Goal: Transaction & Acquisition: Register for event/course

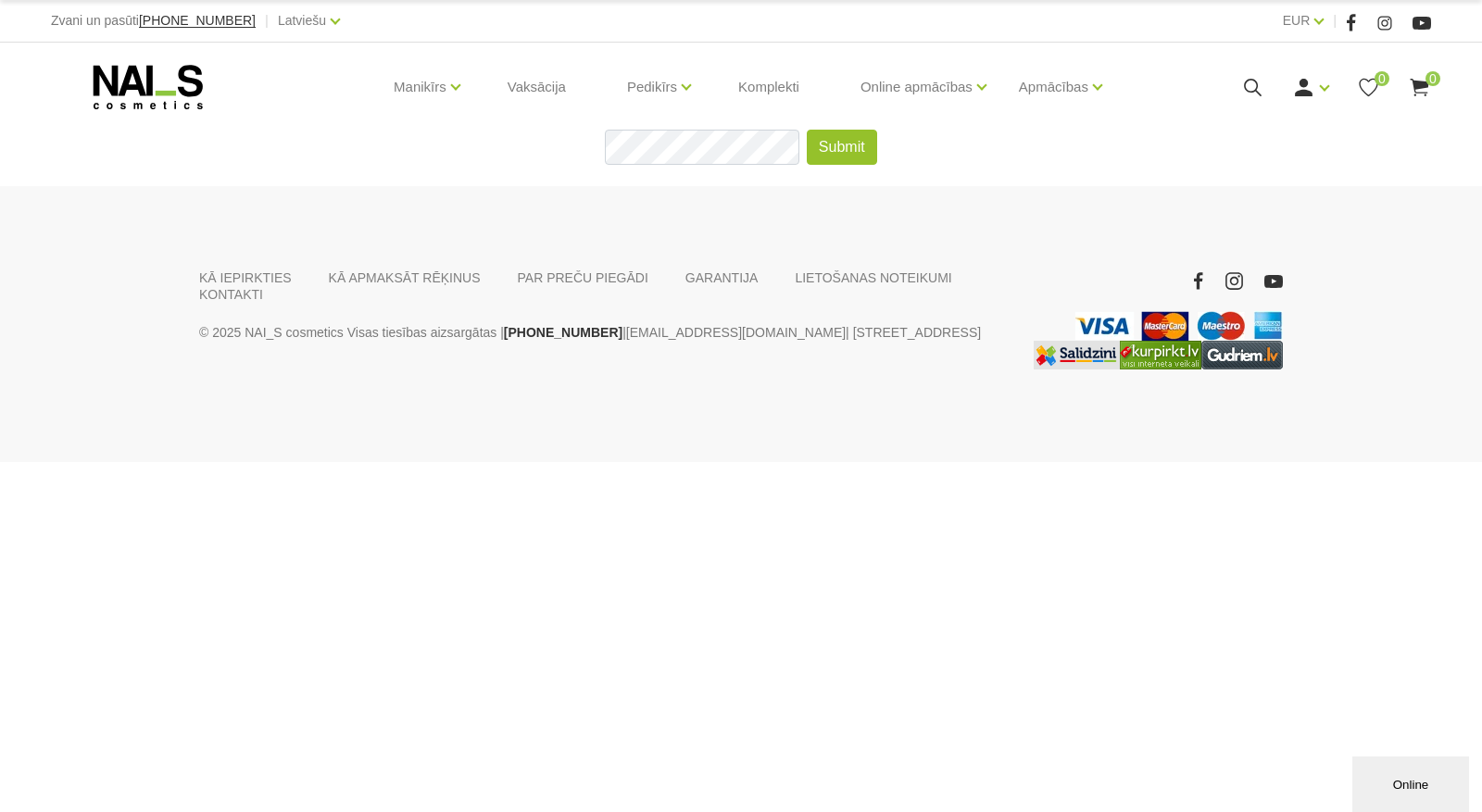
drag, startPoint x: 180, startPoint y: 71, endPoint x: 281, endPoint y: 129, distance: 116.5
click at [179, 71] on use at bounding box center [148, 87] width 110 height 45
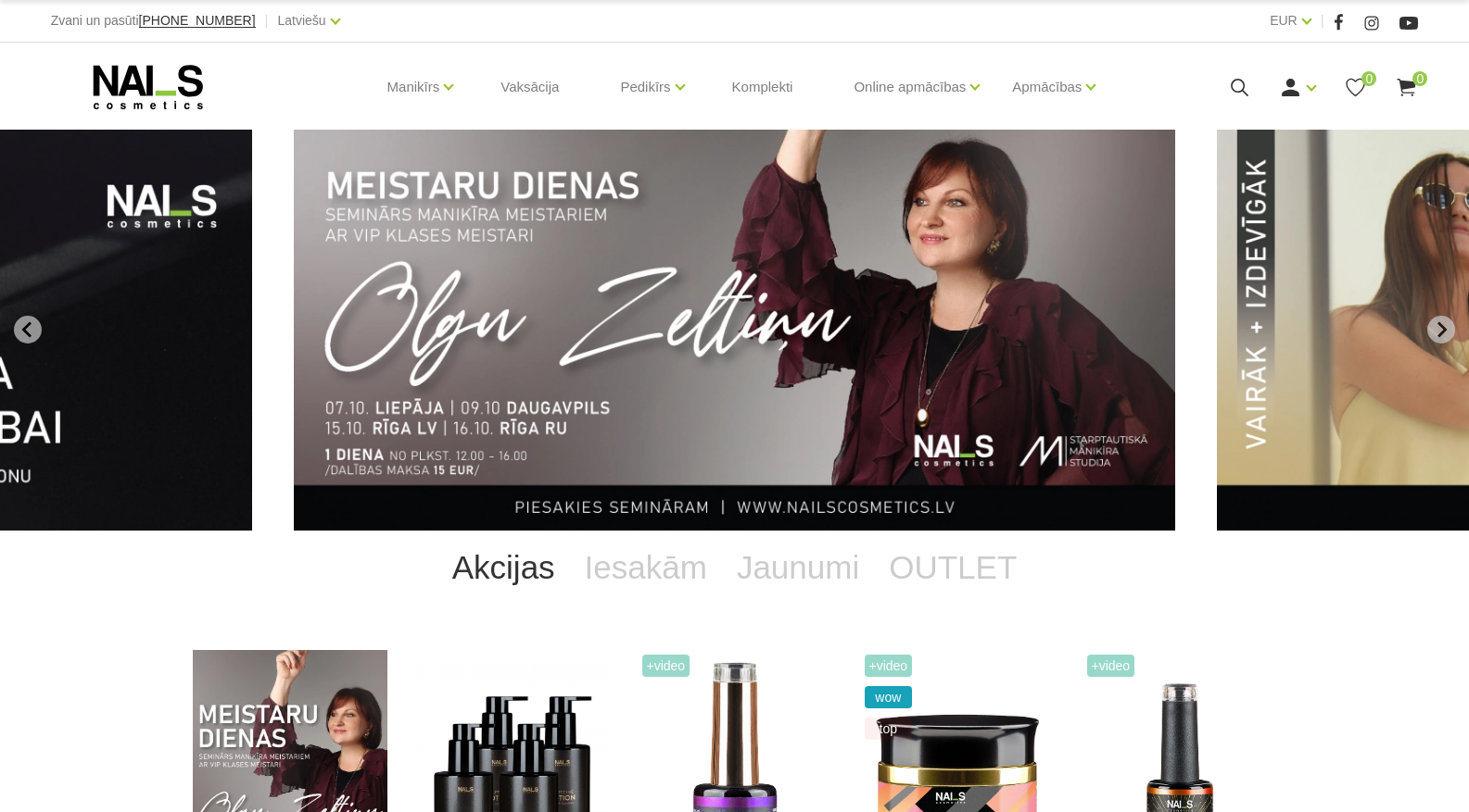
click at [819, 299] on img "1 of 13" at bounding box center [734, 330] width 881 height 401
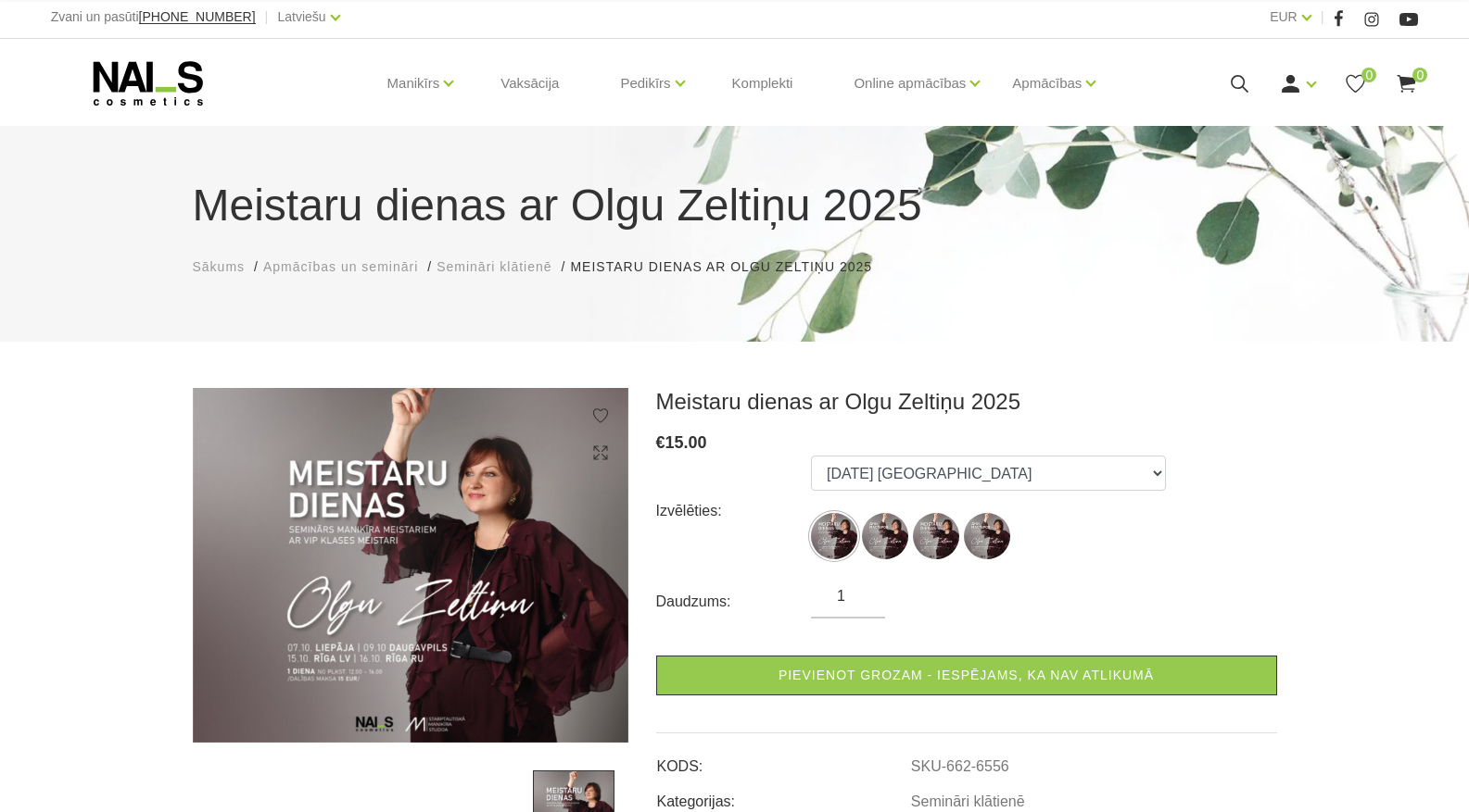
scroll to position [277, 0]
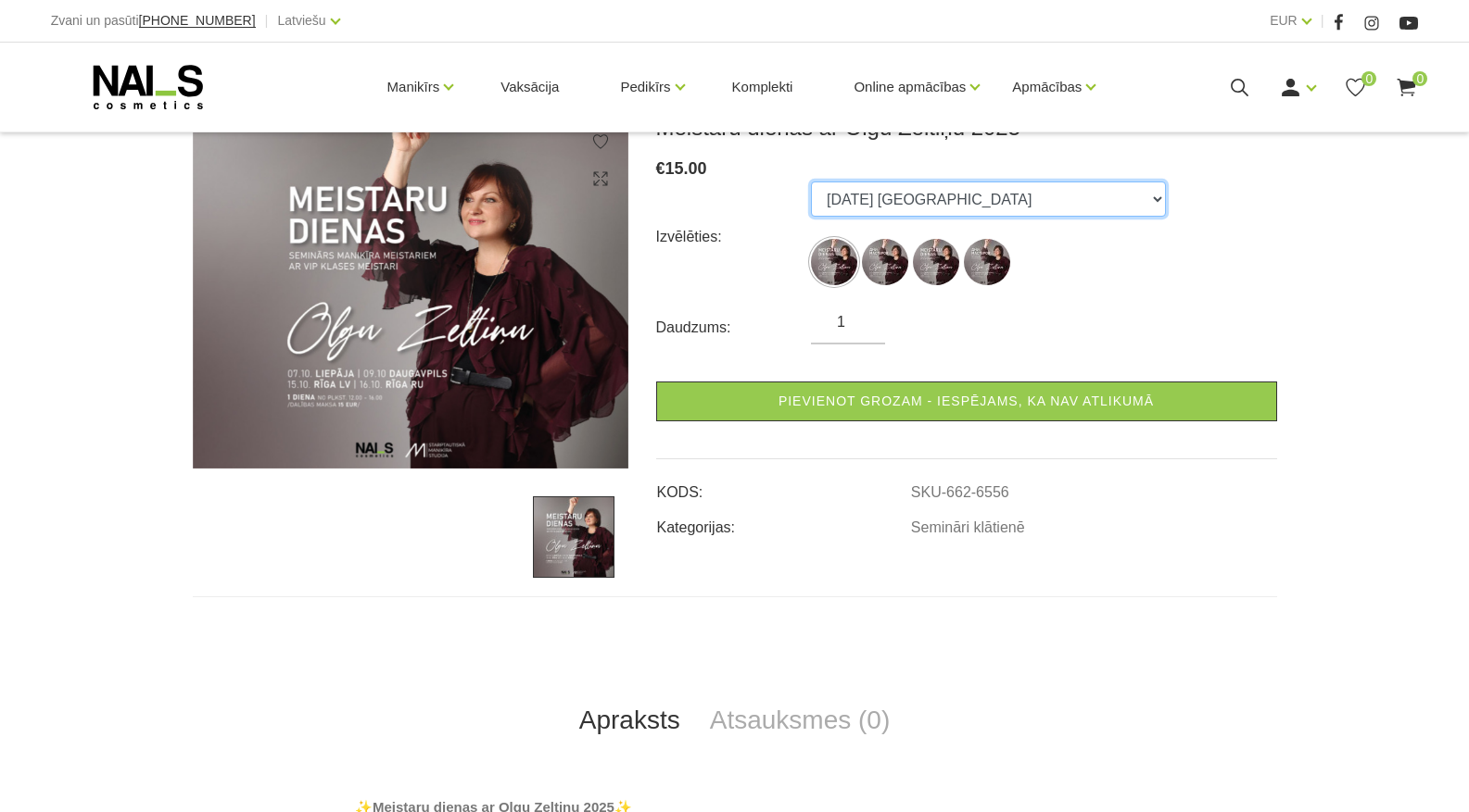
click at [950, 206] on select "07.10.25 Liepāja 09.10.25 Daugavpils 15.10.25 Rīga, latviešu valodā 16.10.25 Rī…" at bounding box center [988, 200] width 355 height 35
click at [811, 182] on select "07.10.25 Liepāja 09.10.25 Daugavpils 15.10.25 Rīga, latviešu valodā 16.10.25 Rī…" at bounding box center [988, 200] width 355 height 35
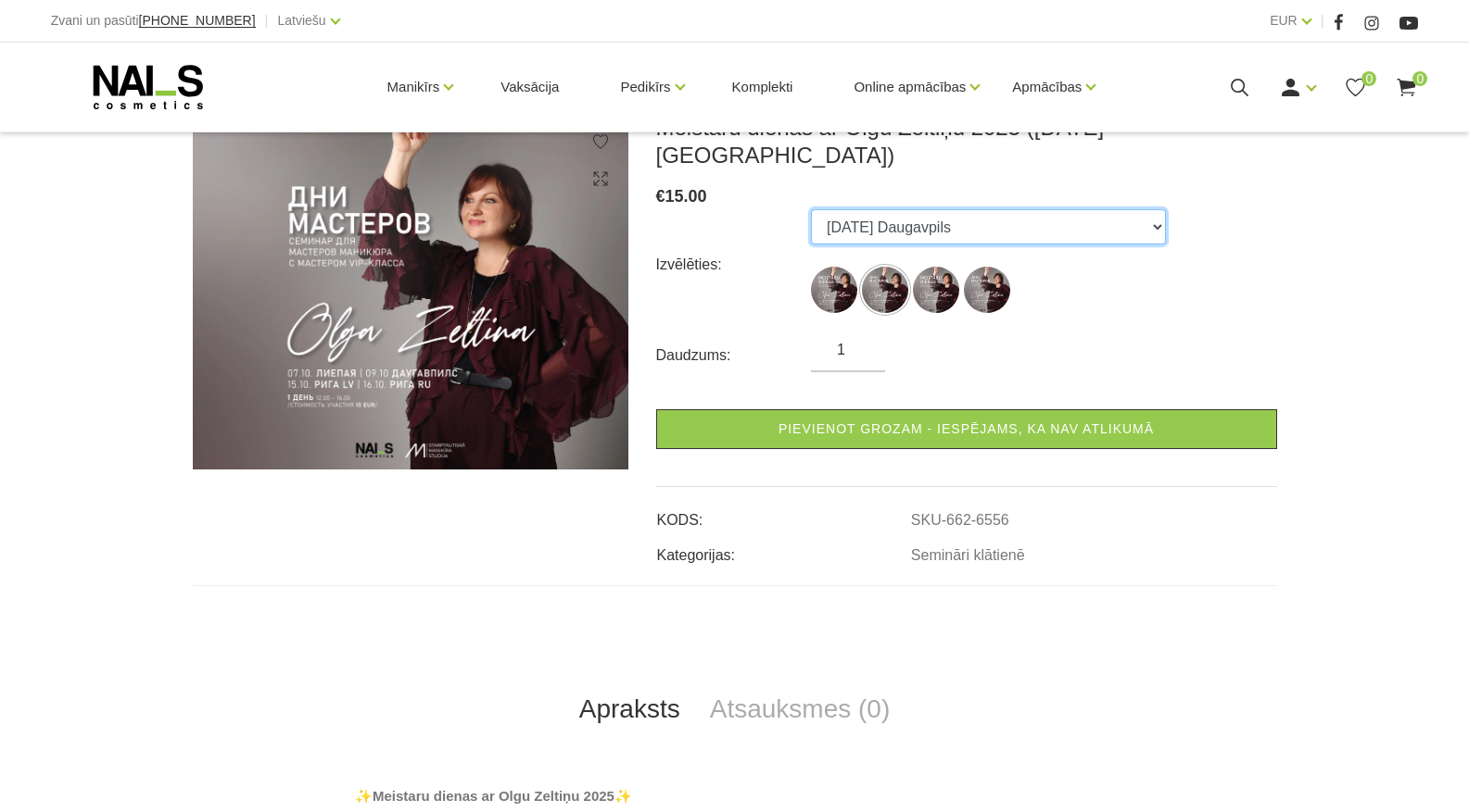
click at [966, 210] on select "07.10.25 Liepāja 09.10.25 Daugavpils 15.10.25 Rīga, latviešu valodā 16.10.25 Rī…" at bounding box center [988, 227] width 355 height 35
click at [811, 210] on select "07.10.25 Liepāja 09.10.25 Daugavpils 15.10.25 Rīga, latviešu valodā 16.10.25 Rī…" at bounding box center [988, 227] width 355 height 35
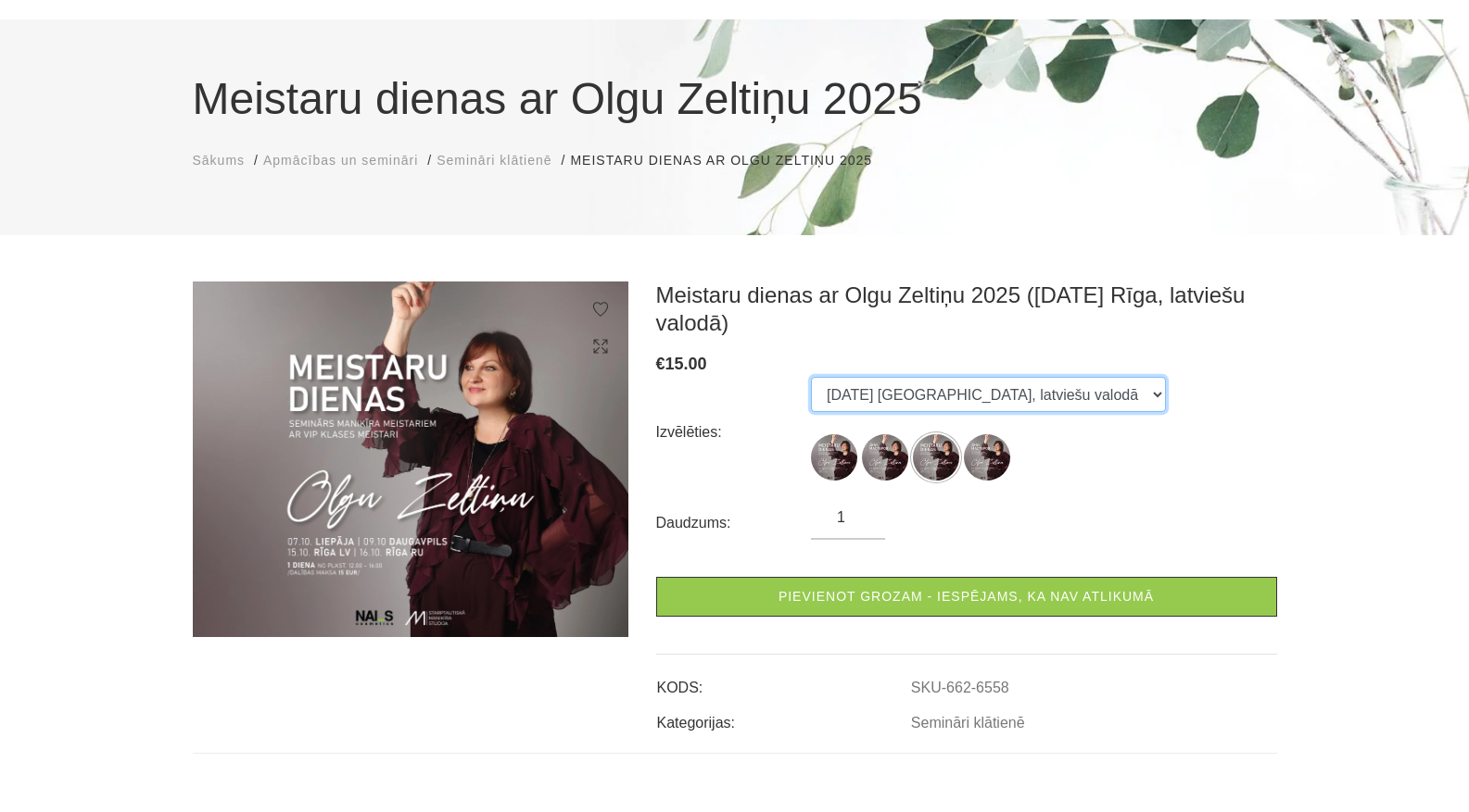
scroll to position [93, 0]
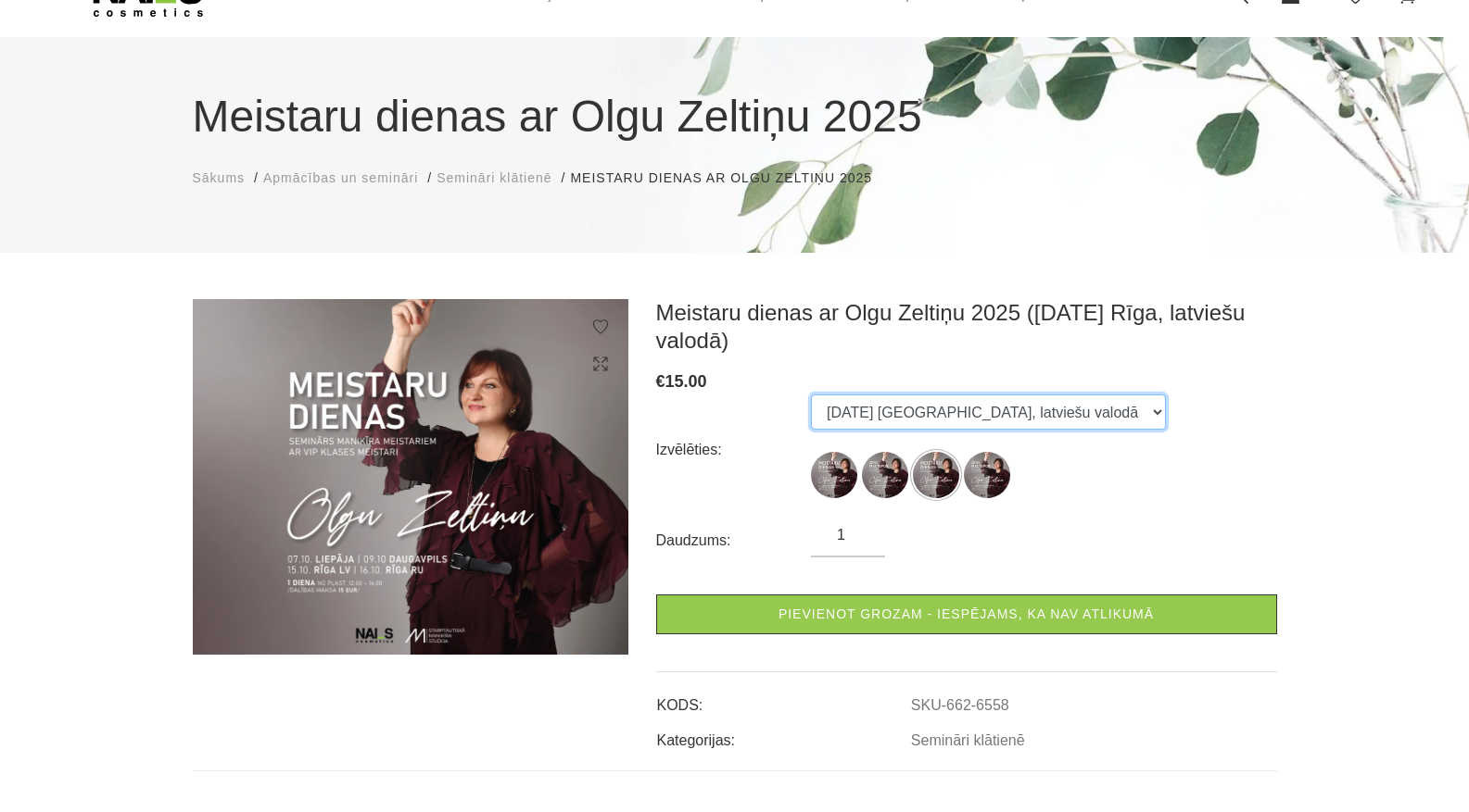
click at [972, 412] on select "07.10.25 Liepāja 09.10.25 Daugavpils 15.10.25 Rīga, latviešu valodā 16.10.25 Rī…" at bounding box center [988, 412] width 355 height 35
click at [811, 394] on select "07.10.25 Liepāja 09.10.25 Daugavpils 15.10.25 Rīga, latviešu valodā 16.10.25 Rī…" at bounding box center [988, 412] width 355 height 35
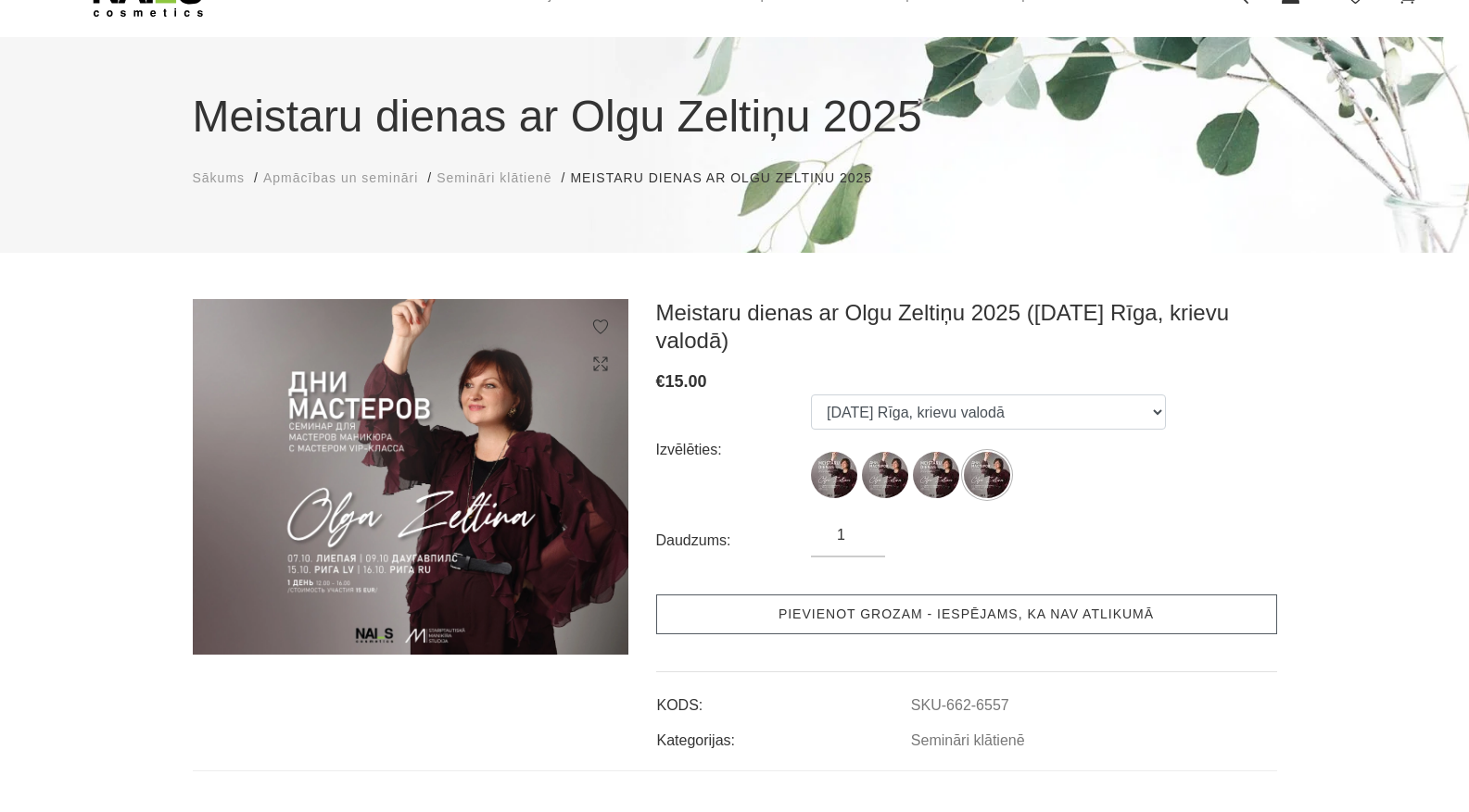
click at [964, 618] on link "Pievienot grozam - iespējams, ka nav atlikumā" at bounding box center [967, 614] width 621 height 40
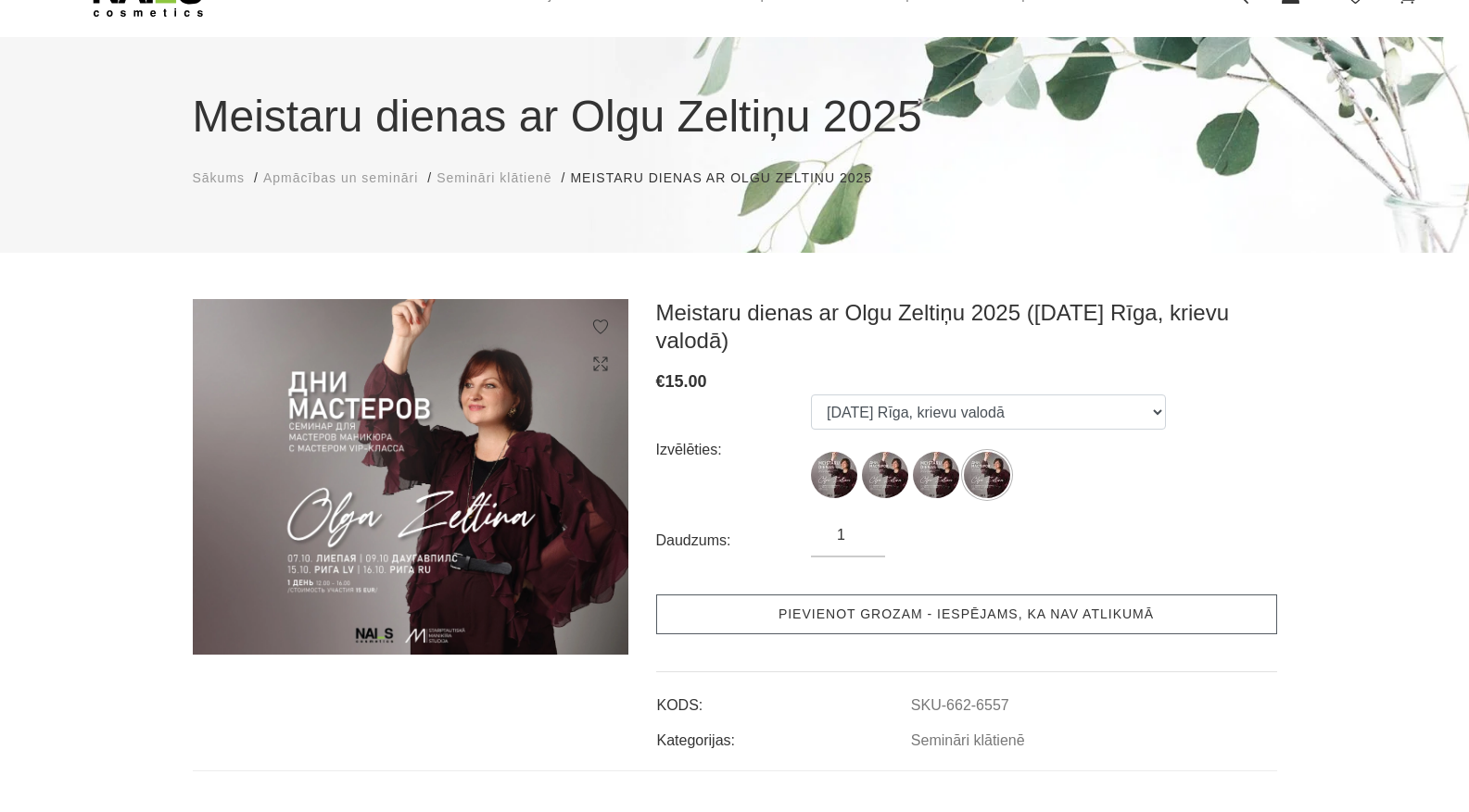
click at [964, 618] on link "Pievienot grozam - iespējams, ka nav atlikumā" at bounding box center [967, 614] width 621 height 40
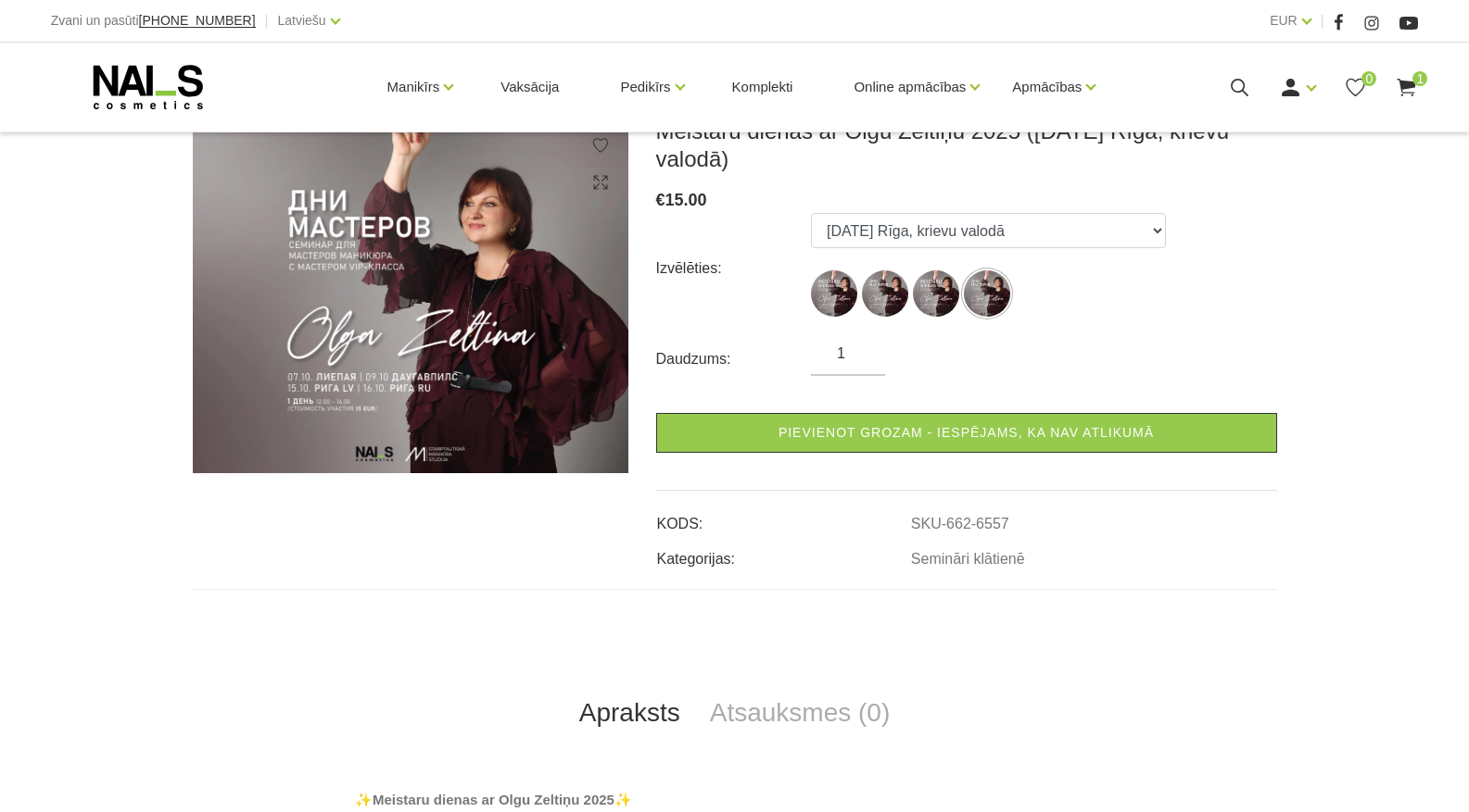
scroll to position [277, 0]
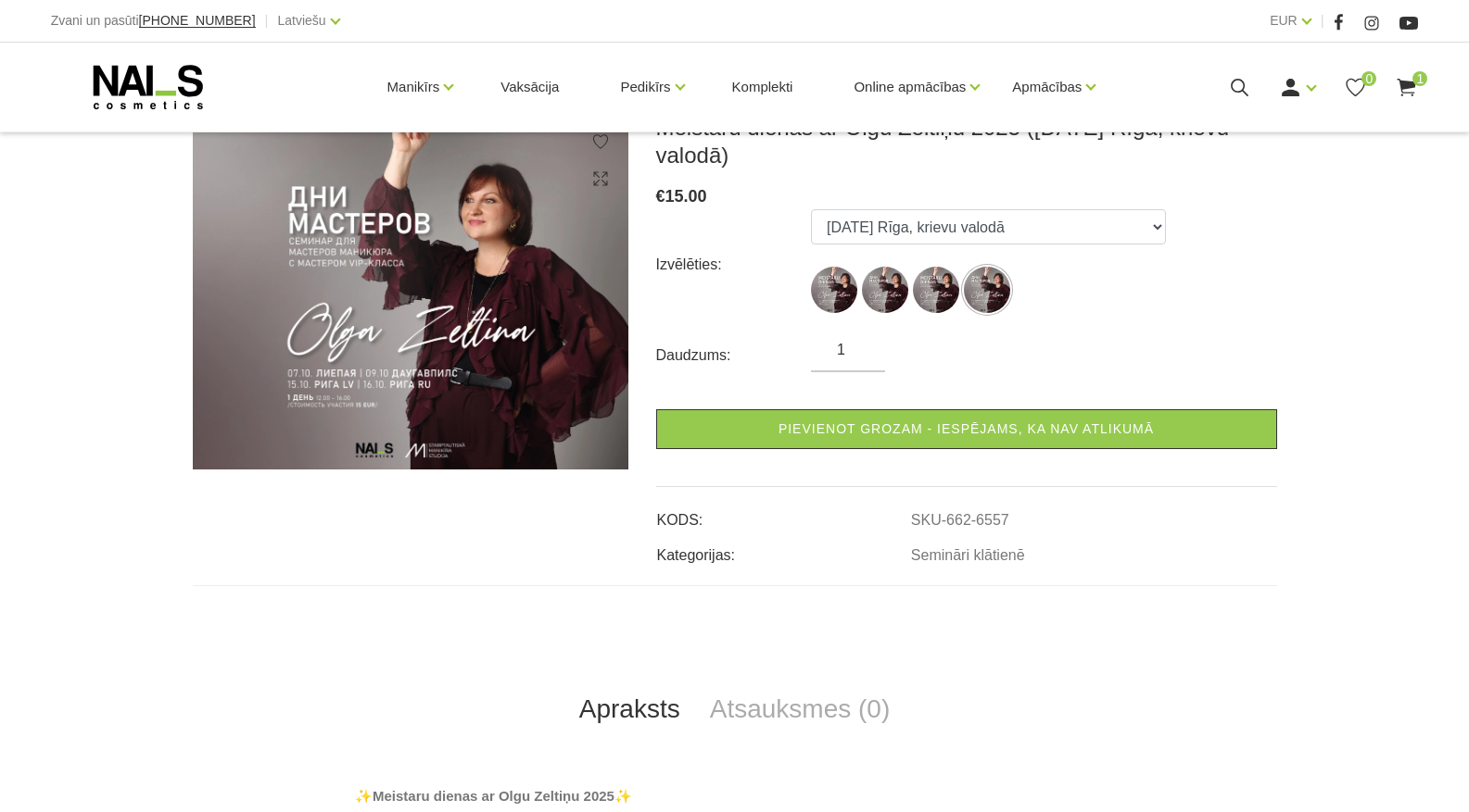
click at [931, 208] on div "€ 15.00" at bounding box center [967, 197] width 621 height 26
click at [931, 226] on select "07.10.25 Liepāja 09.10.25 Daugavpils 15.10.25 Rīga, latviešu valodā 16.10.25 Rī…" at bounding box center [988, 227] width 355 height 35
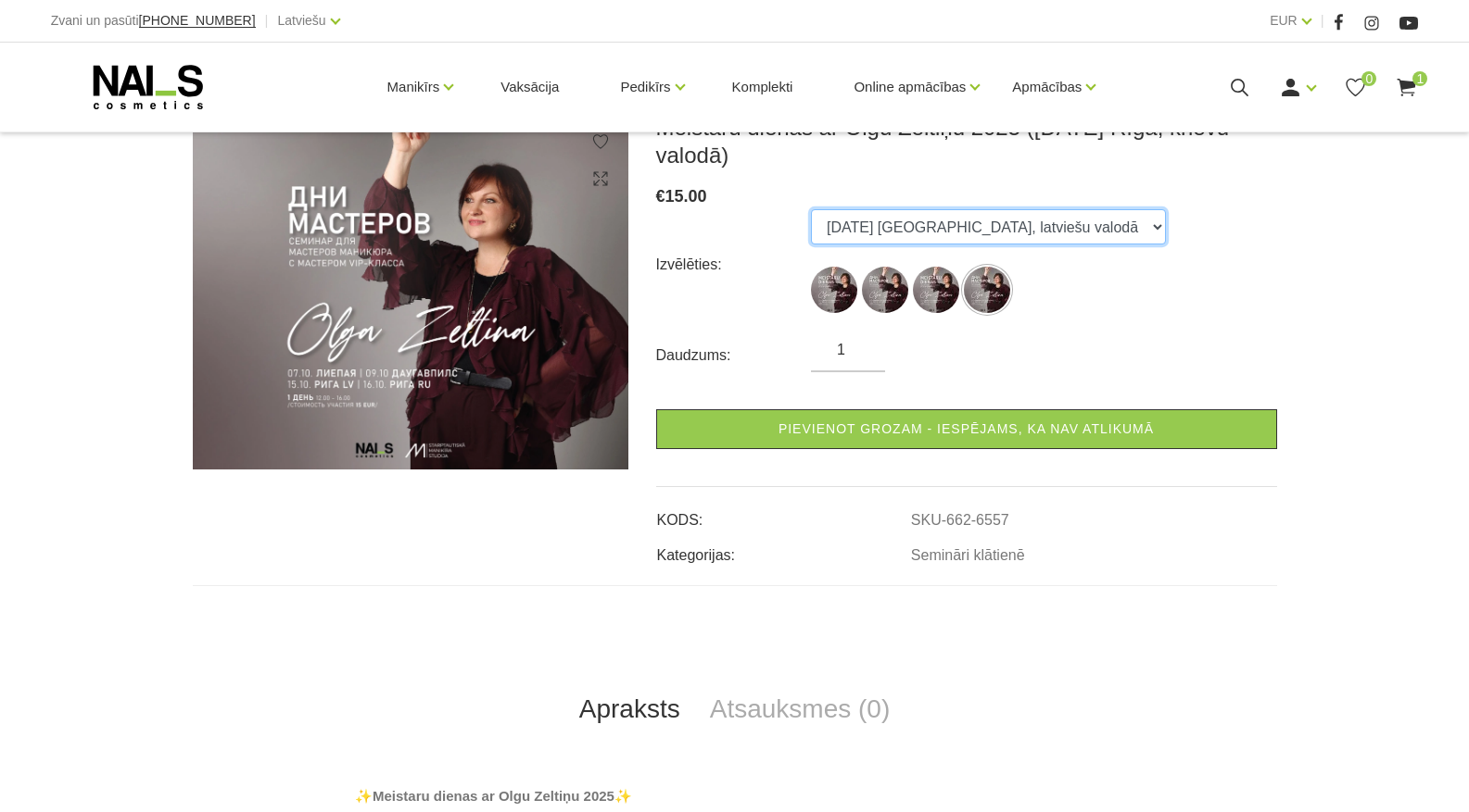
click at [811, 210] on select "07.10.25 Liepāja 09.10.25 Daugavpils 15.10.25 Rīga, latviešu valodā 16.10.25 Rī…" at bounding box center [988, 227] width 355 height 35
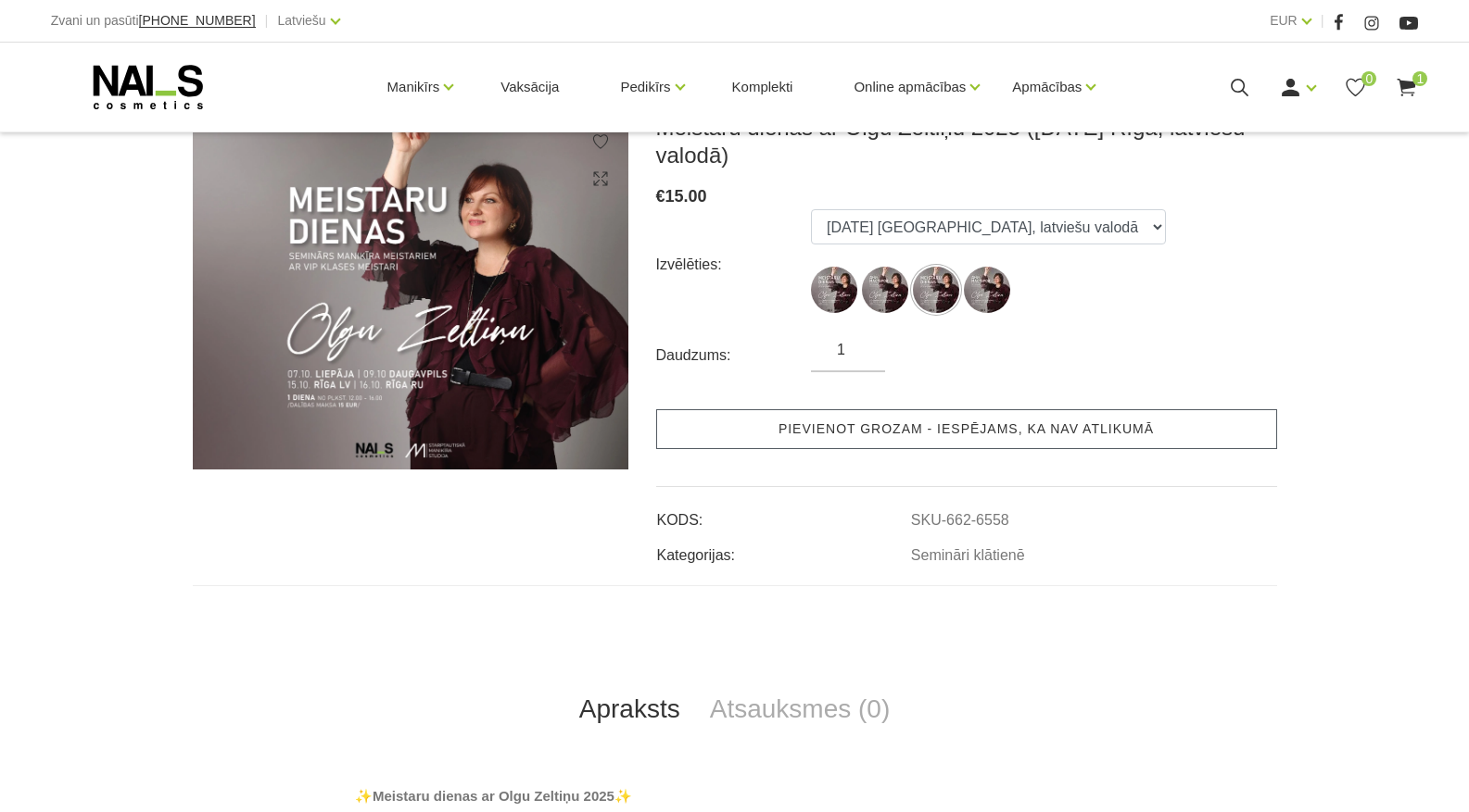
click at [928, 439] on link "Pievienot grozam - iespējams, ka nav atlikumā" at bounding box center [967, 429] width 621 height 40
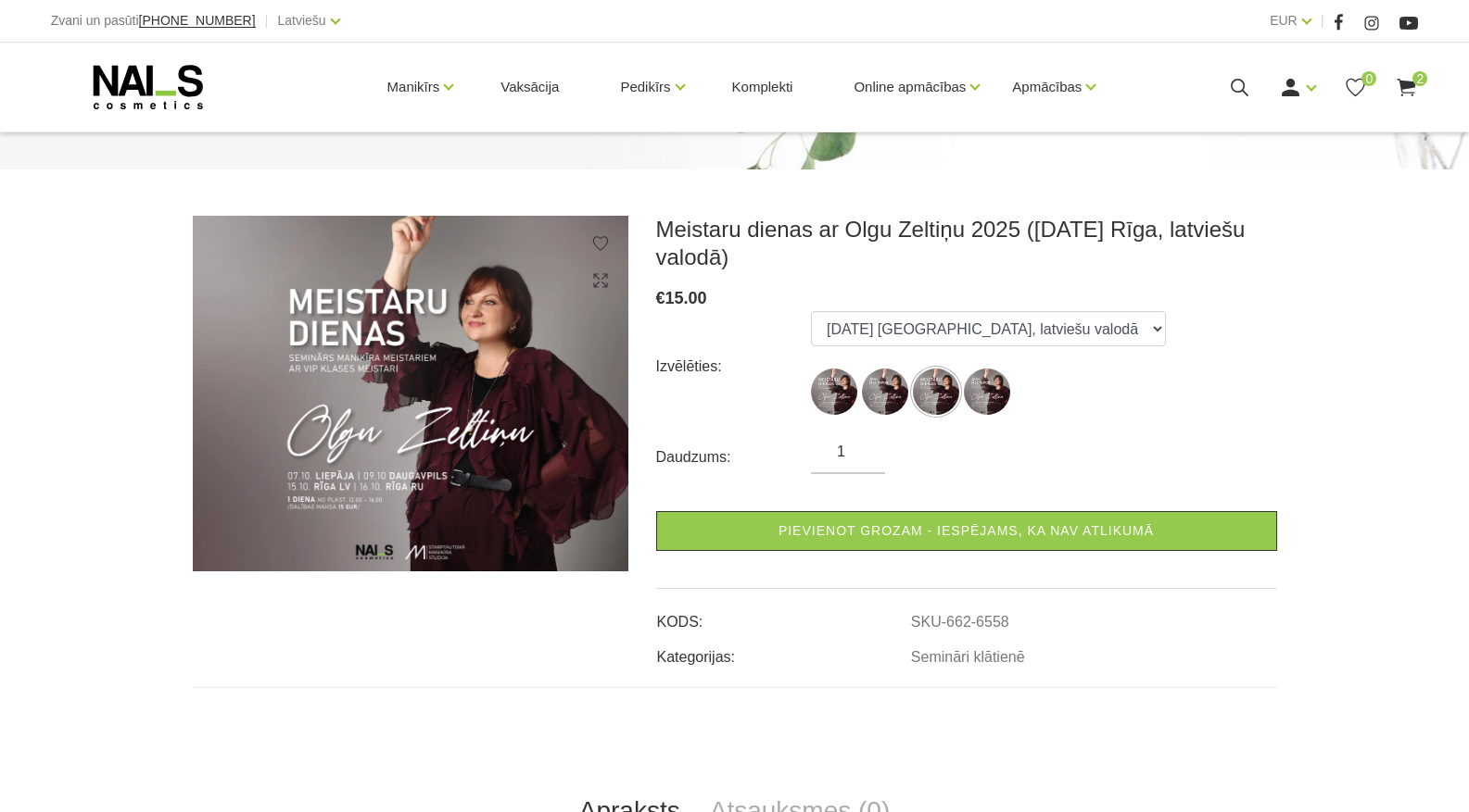
scroll to position [186, 0]
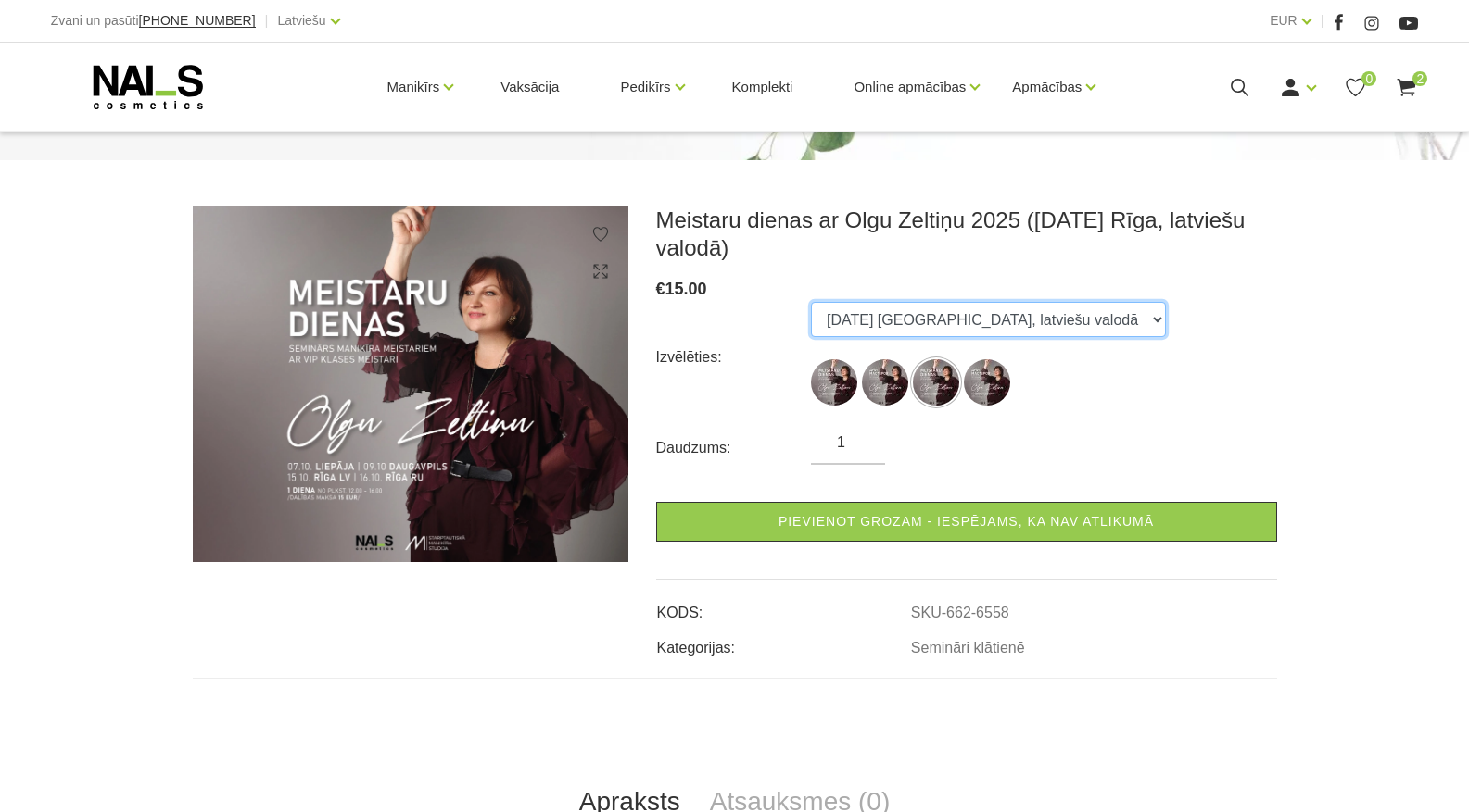
drag, startPoint x: 874, startPoint y: 319, endPoint x: 876, endPoint y: 336, distance: 17.1
click at [874, 319] on select "07.10.25 Liepāja 09.10.25 Daugavpils 15.10.25 Rīga, latviešu valodā 16.10.25 Rī…" at bounding box center [988, 319] width 355 height 35
select select "6557"
click at [811, 302] on select "07.10.25 Liepāja 09.10.25 Daugavpils 15.10.25 Rīga, latviešu valodā 16.10.25 Rī…" at bounding box center [988, 319] width 355 height 35
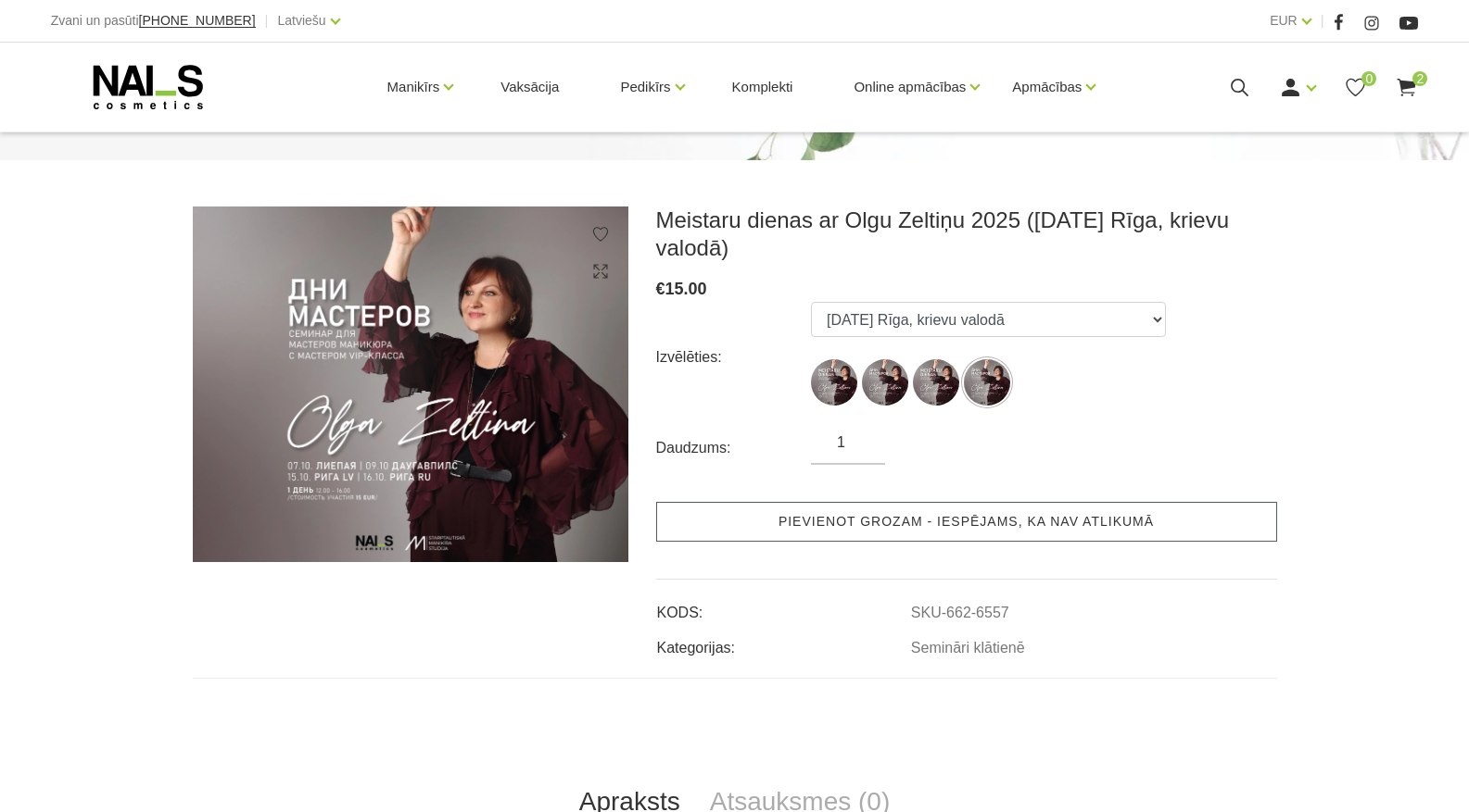
click at [982, 525] on link "Pievienot grozam - iespējams, ka nav atlikumā" at bounding box center [967, 522] width 621 height 40
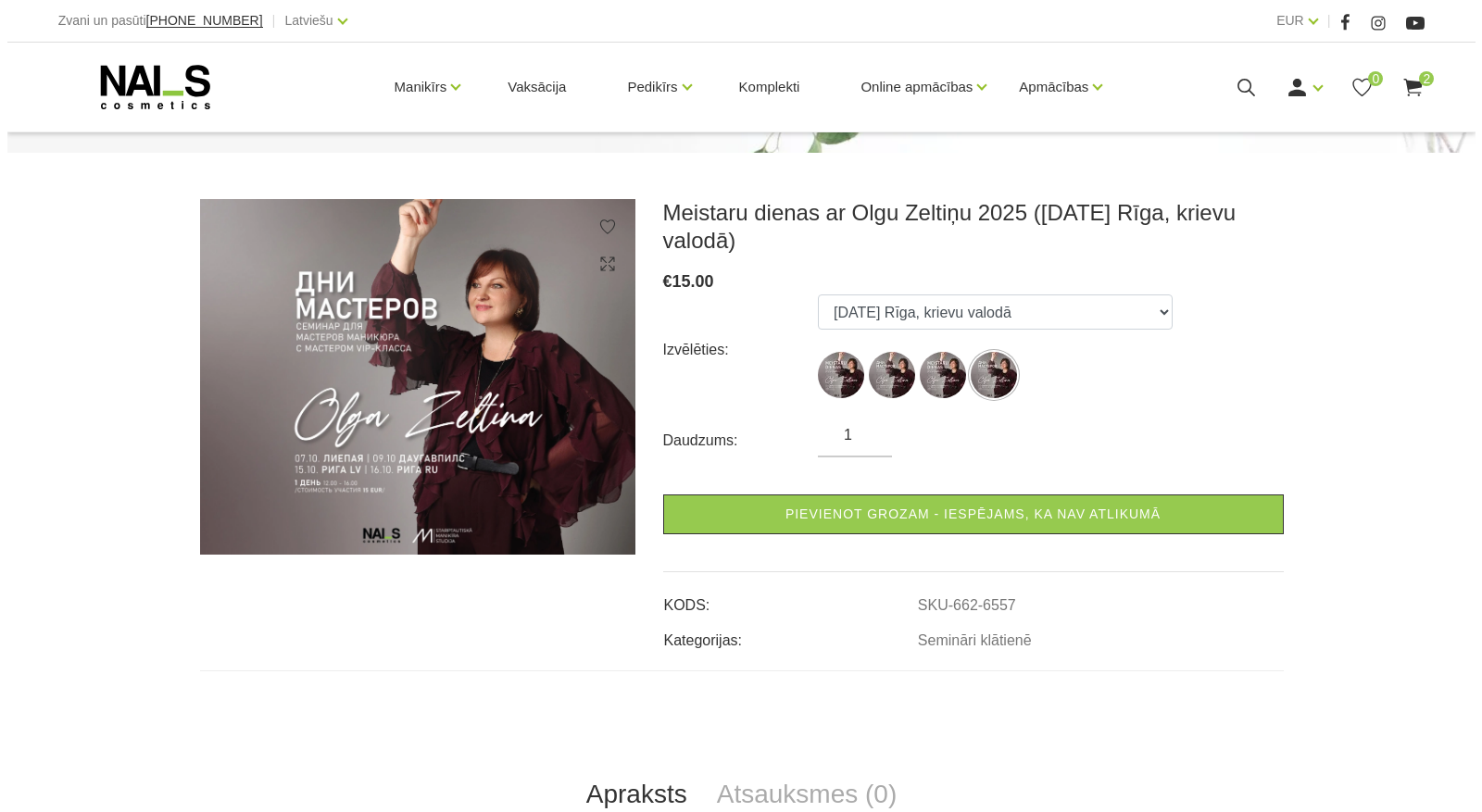
scroll to position [0, 0]
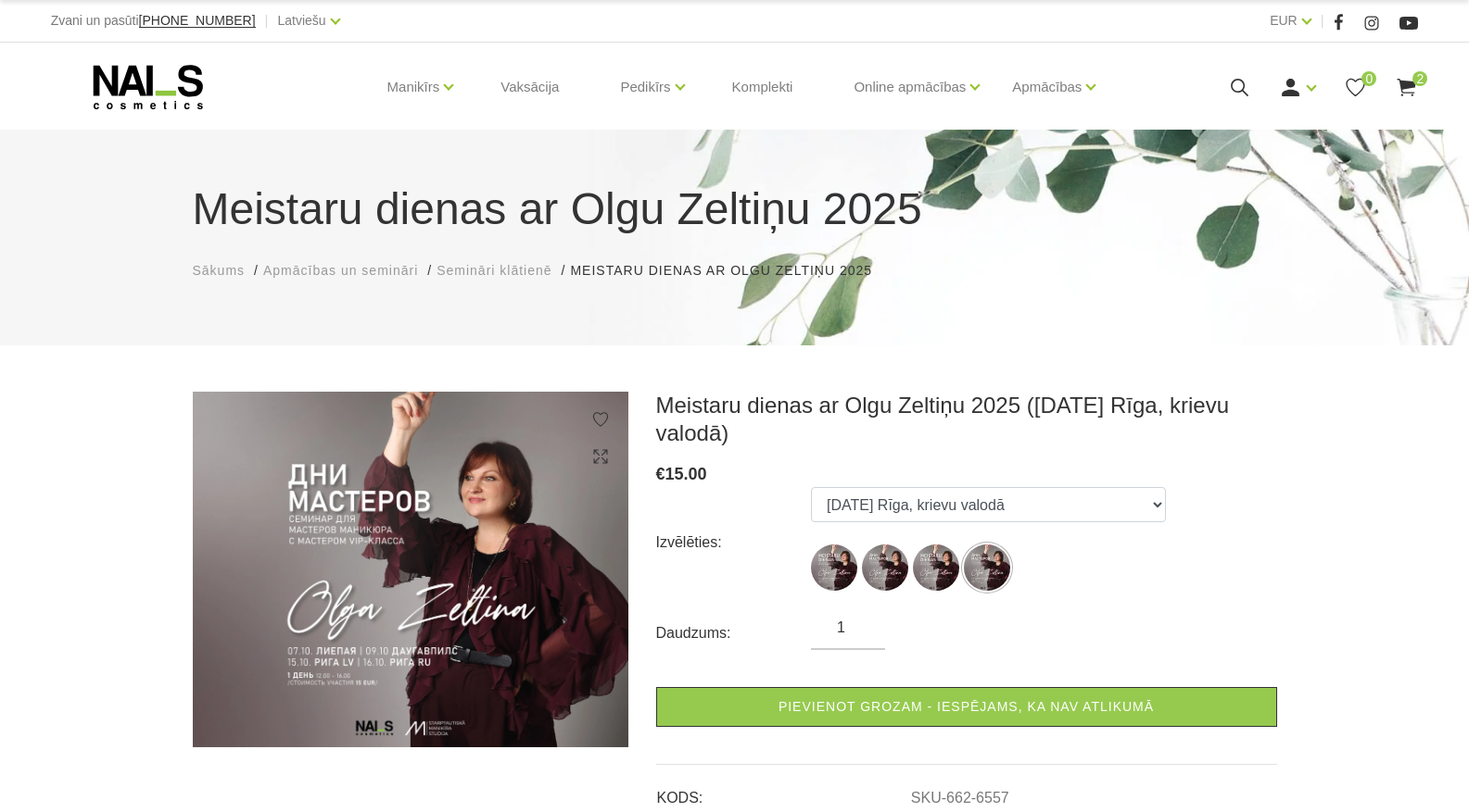
click at [1423, 68] on div "Manikīrs Gēllakas Bāzes, topi un praimeri Gēlu sistēmas Dizaina sistēmas Dažādi…" at bounding box center [734, 87] width 1396 height 89
click at [1421, 89] on div "Manikīrs Gēllakas Bāzes, topi un praimeri Gēlu sistēmas Dizaina sistēmas Dažādi…" at bounding box center [734, 87] width 1396 height 89
click at [1410, 84] on use at bounding box center [1407, 87] width 19 height 18
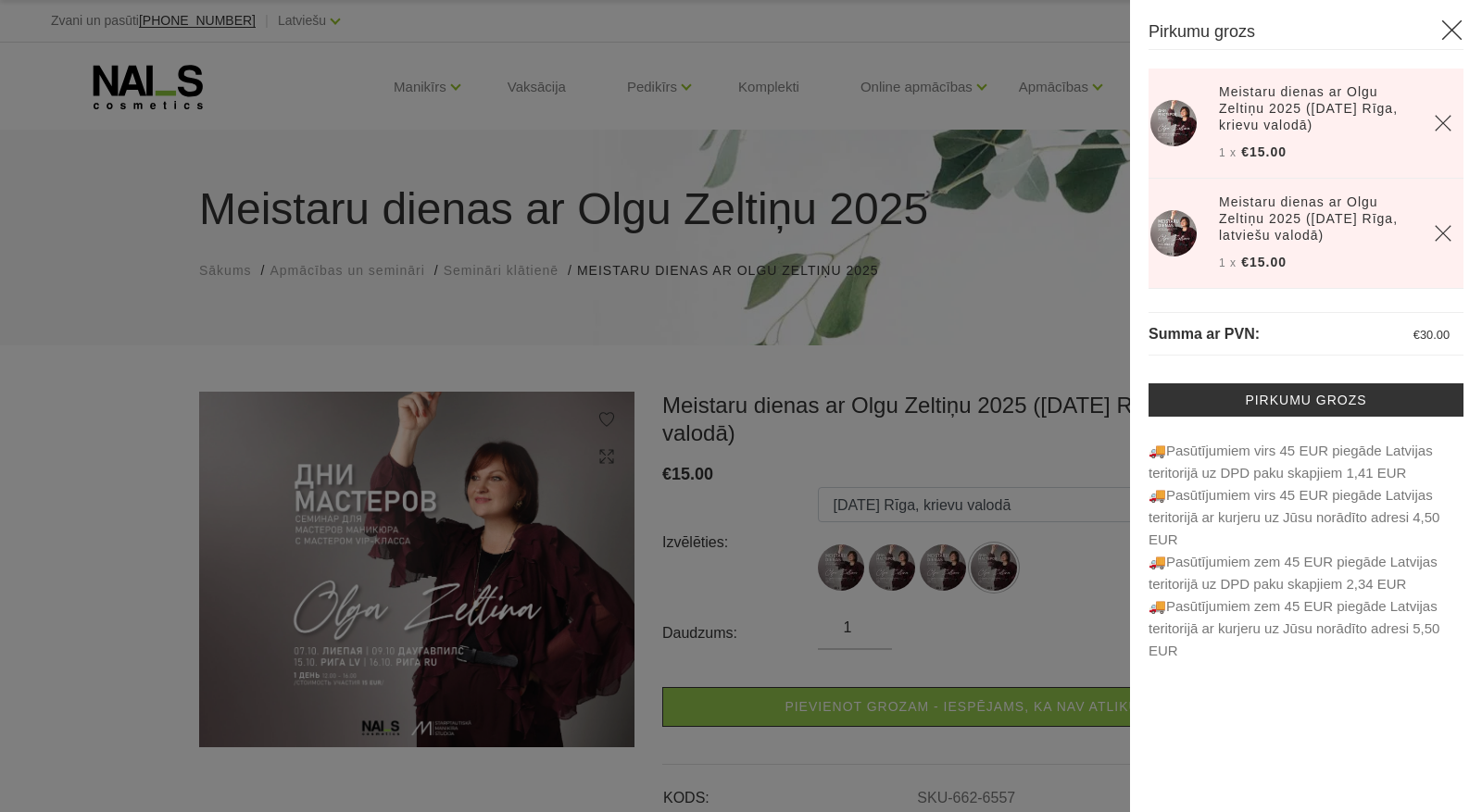
click at [1437, 125] on icon "Delete" at bounding box center [1443, 123] width 19 height 19
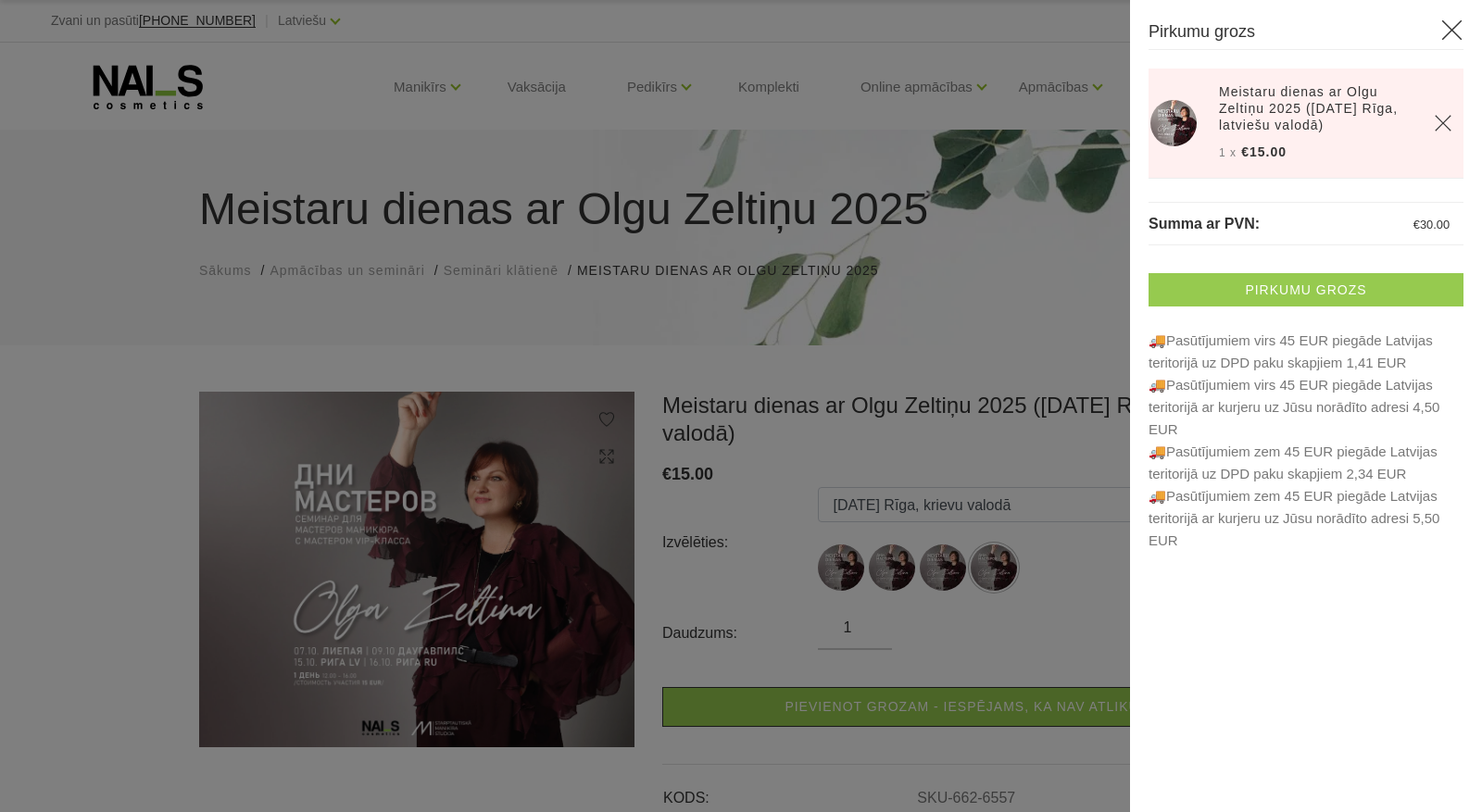
click at [1388, 281] on link "Pirkumu grozs" at bounding box center [1306, 290] width 315 height 33
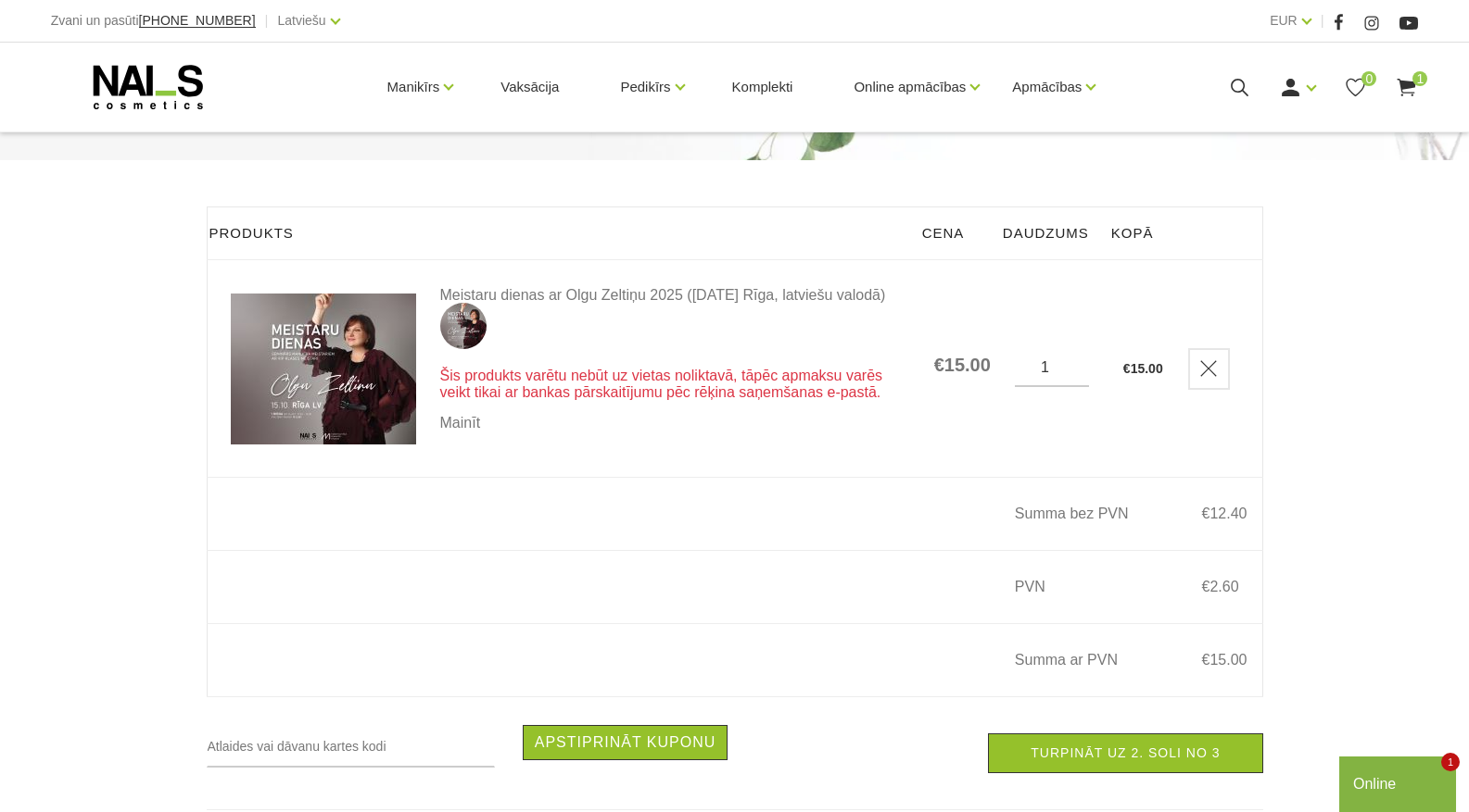
scroll to position [370, 0]
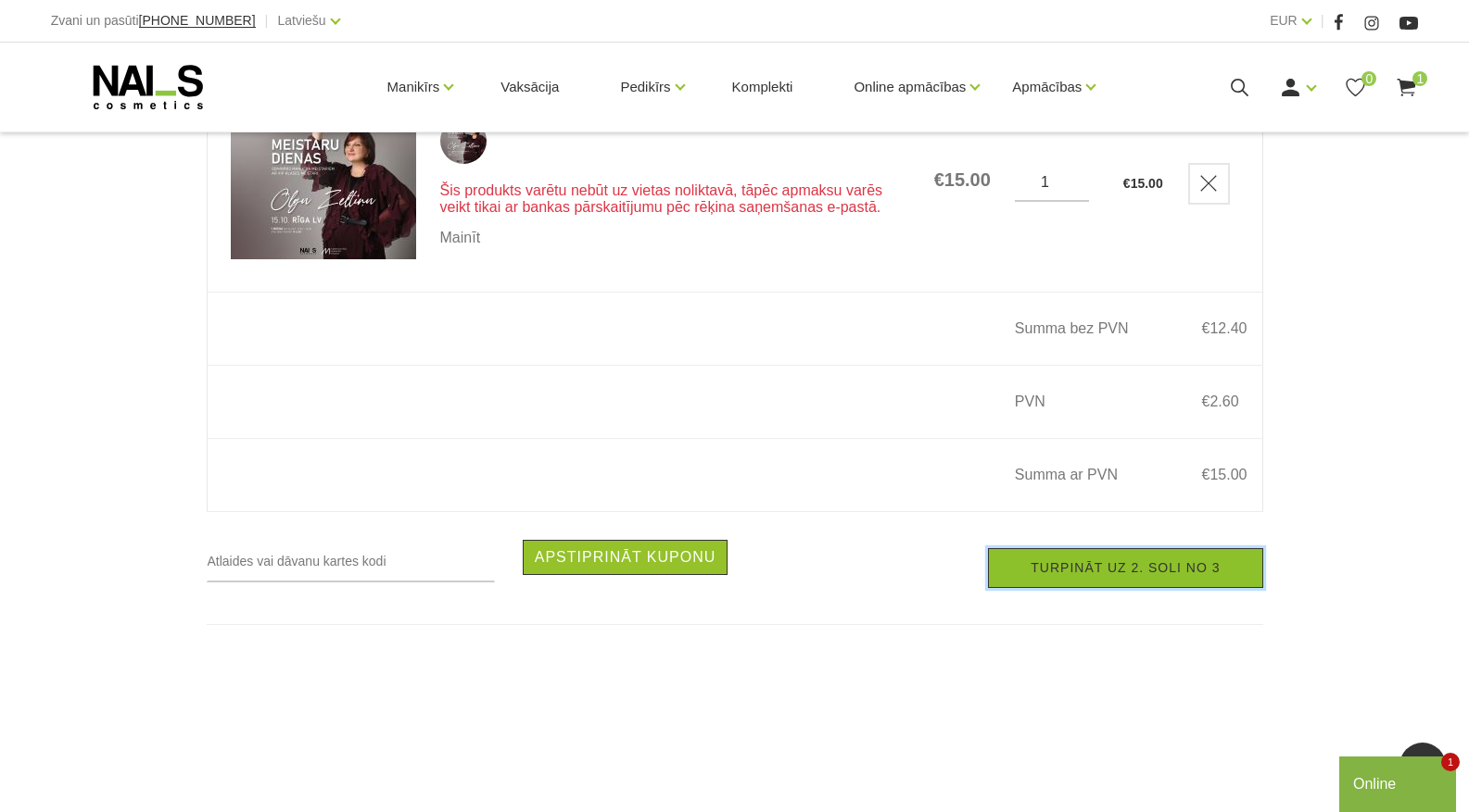
click at [1051, 588] on link "Turpināt uz 2. soli no 3" at bounding box center [1124, 568] width 274 height 40
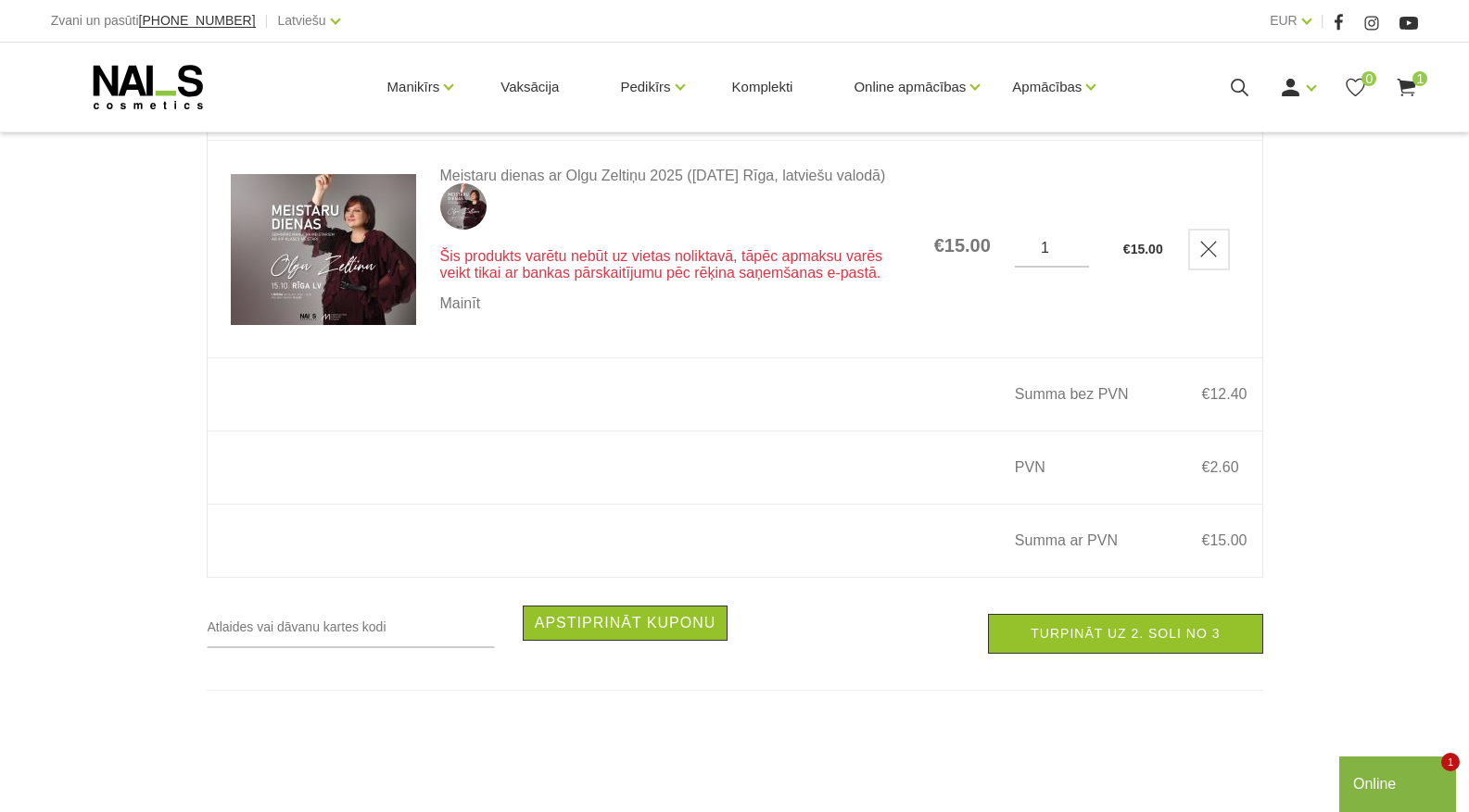
scroll to position [370, 0]
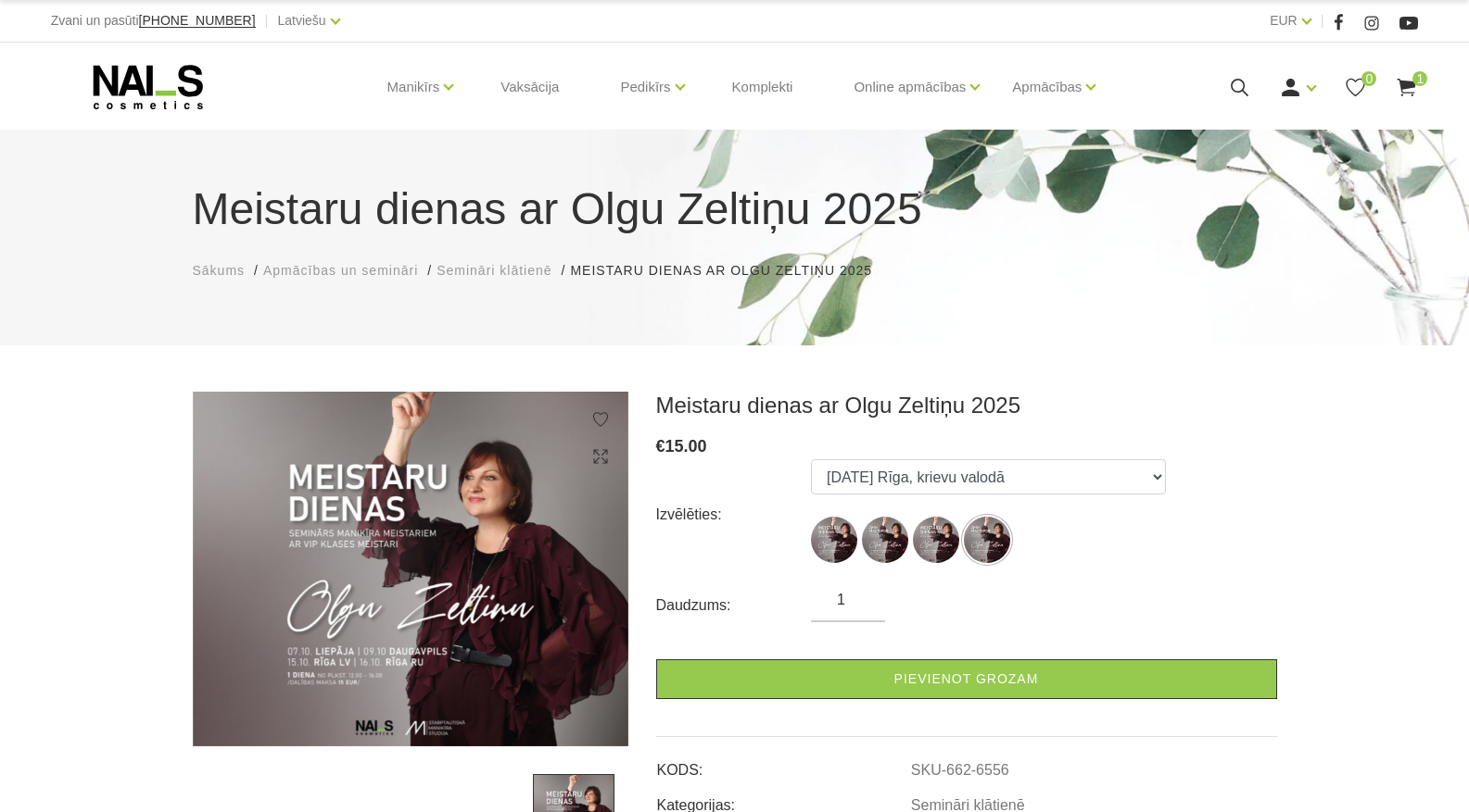
select select "6557"
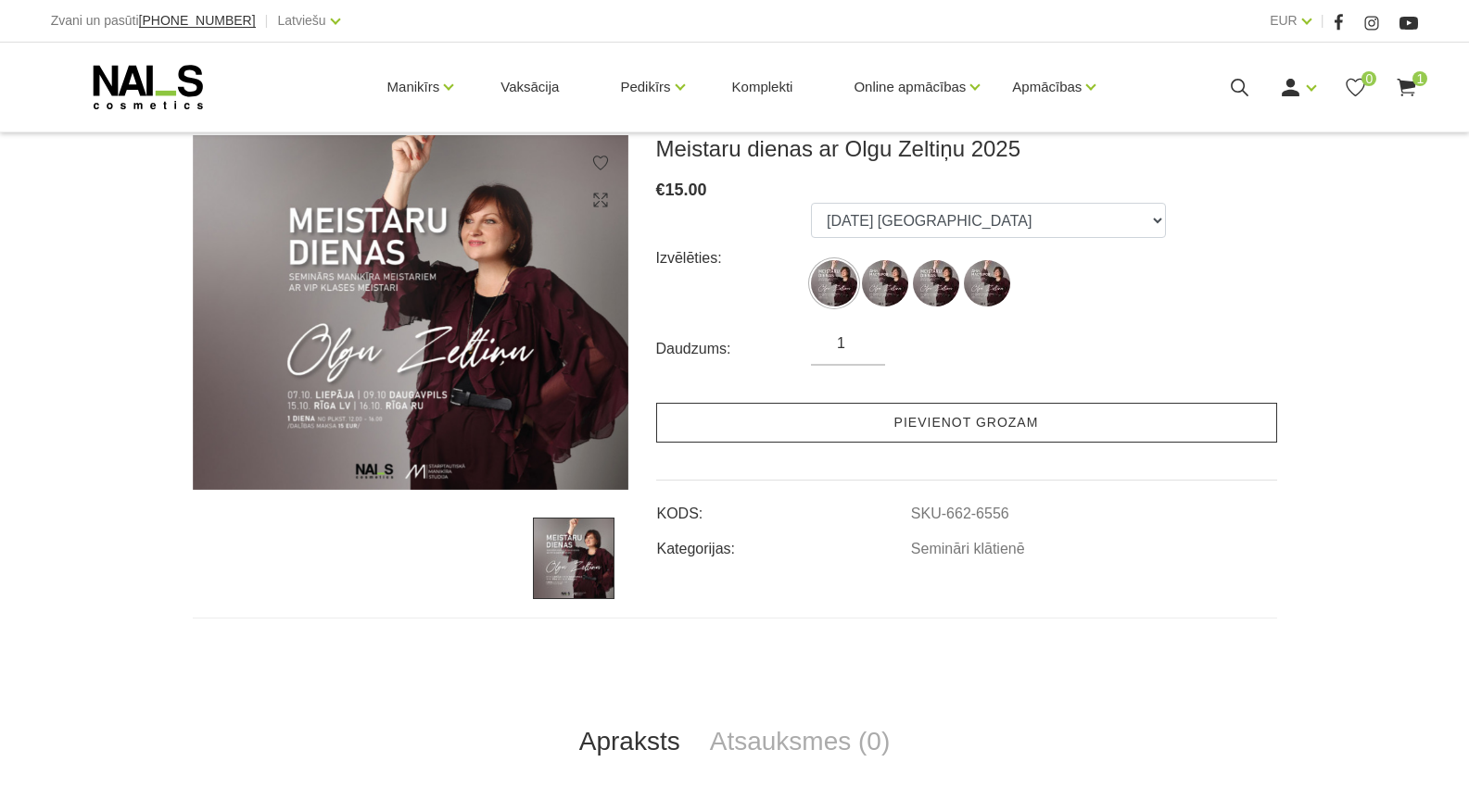
scroll to position [277, 0]
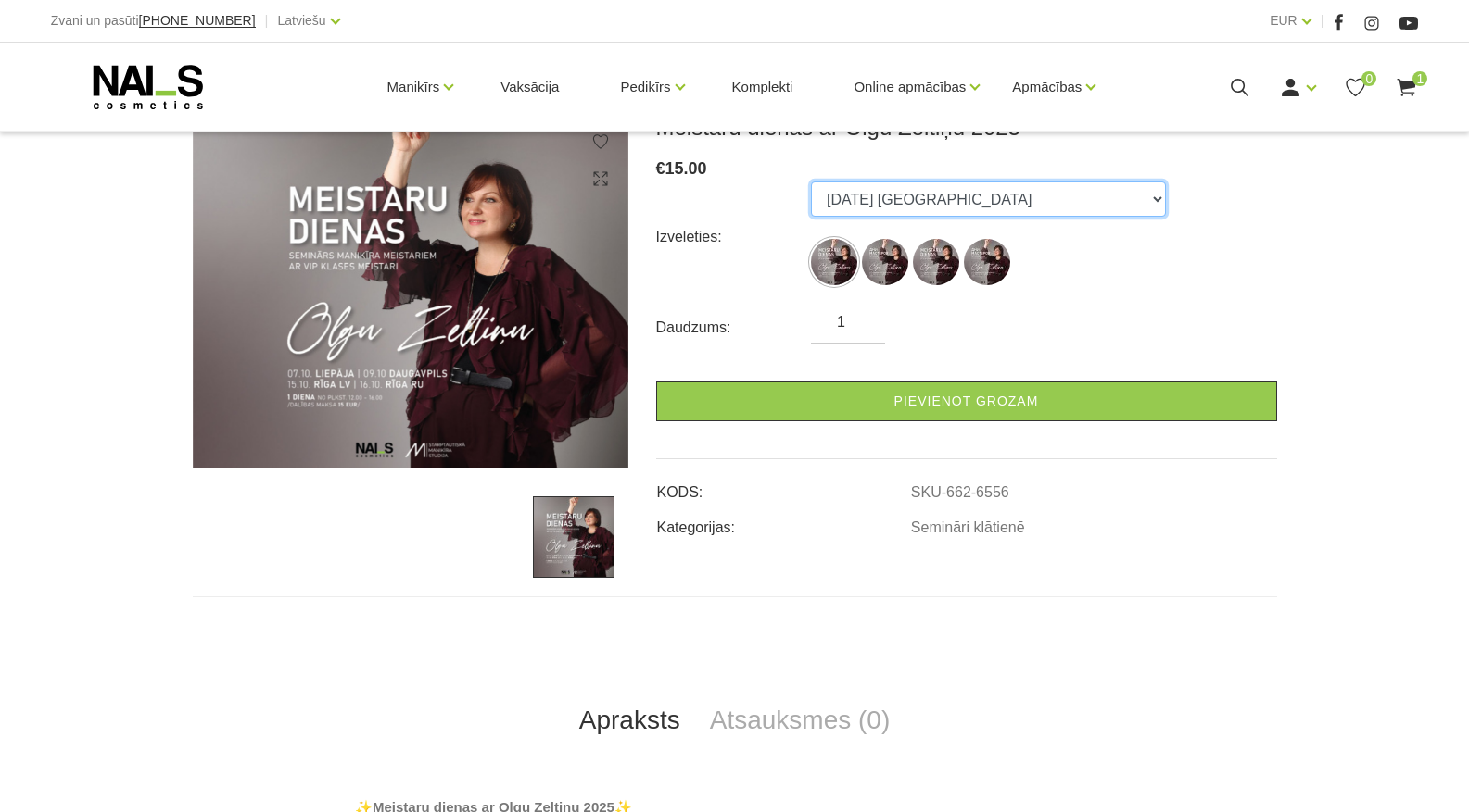
click at [944, 205] on select "07.10.25 Liepāja 09.10.25 Daugavpils 15.10.25 Rīga, latviešu valodā 16.10.25 Rī…" at bounding box center [988, 200] width 355 height 35
select select "6558"
click at [811, 182] on select "07.10.25 Liepāja 09.10.25 Daugavpils 15.10.25 Rīga, latviešu valodā 16.10.25 Rī…" at bounding box center [988, 200] width 355 height 35
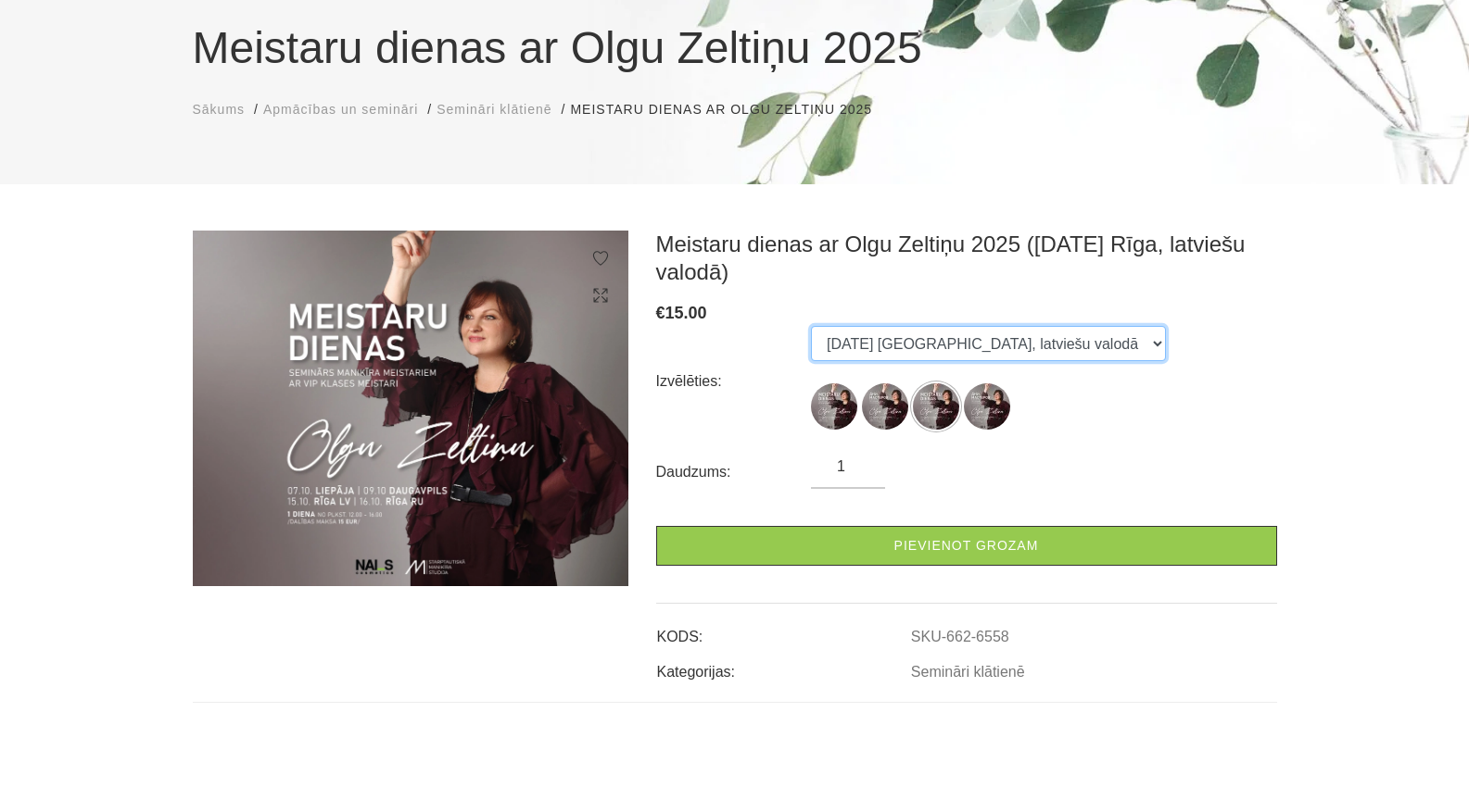
scroll to position [93, 0]
